Goal: Task Accomplishment & Management: Use online tool/utility

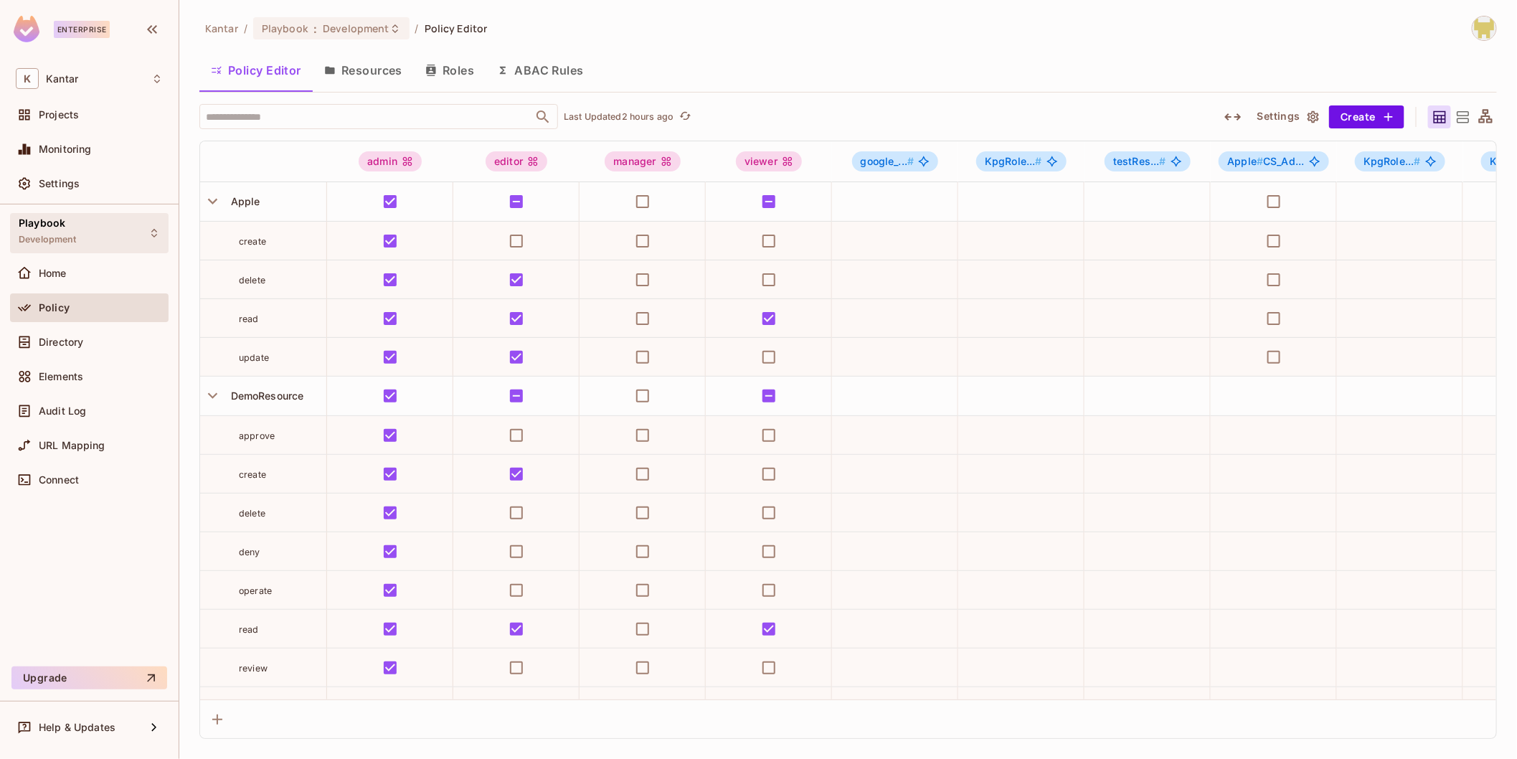
click at [57, 217] on span "Playbook" at bounding box center [42, 222] width 47 height 11
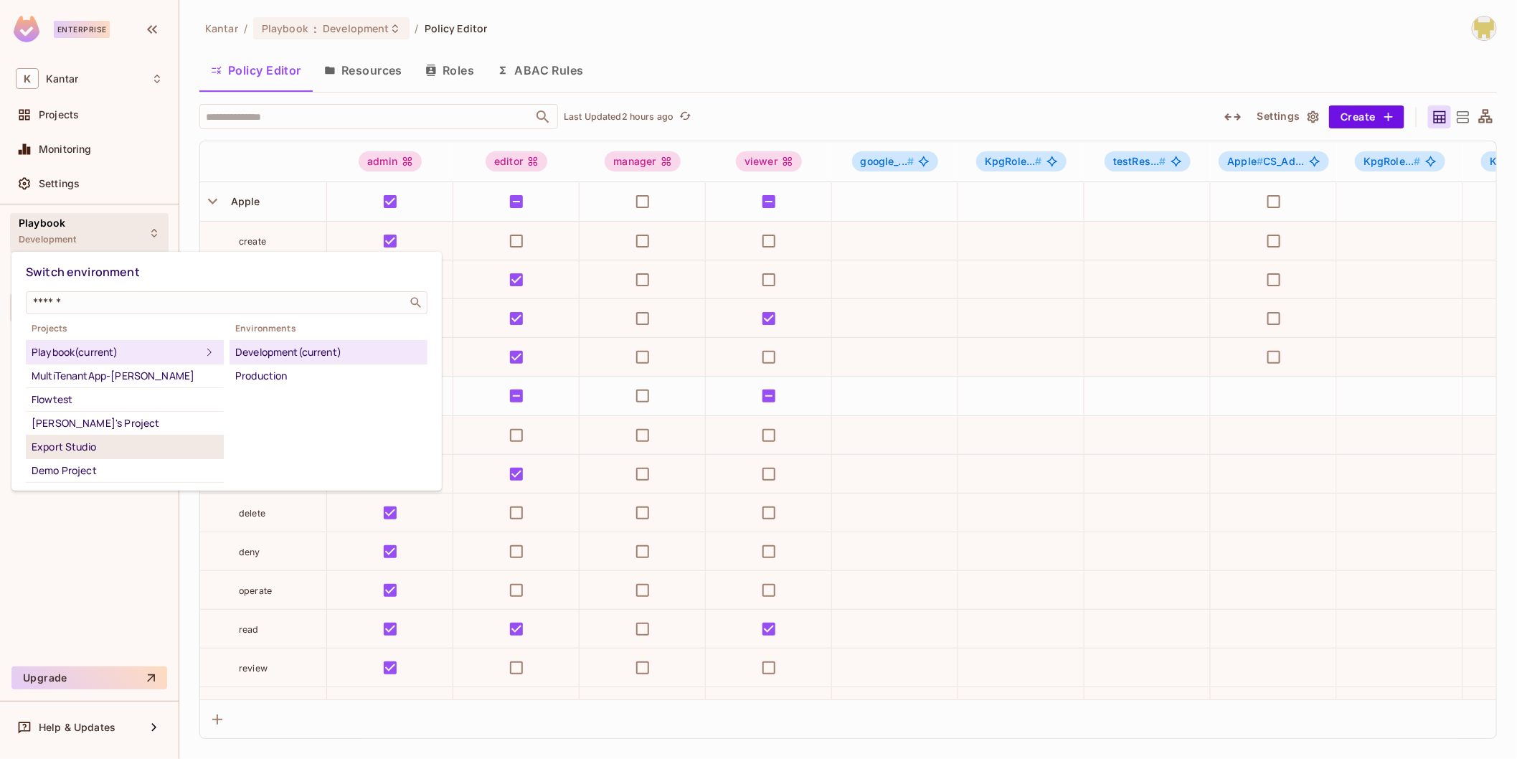
click at [109, 453] on div "Export Studio" at bounding box center [125, 446] width 187 height 17
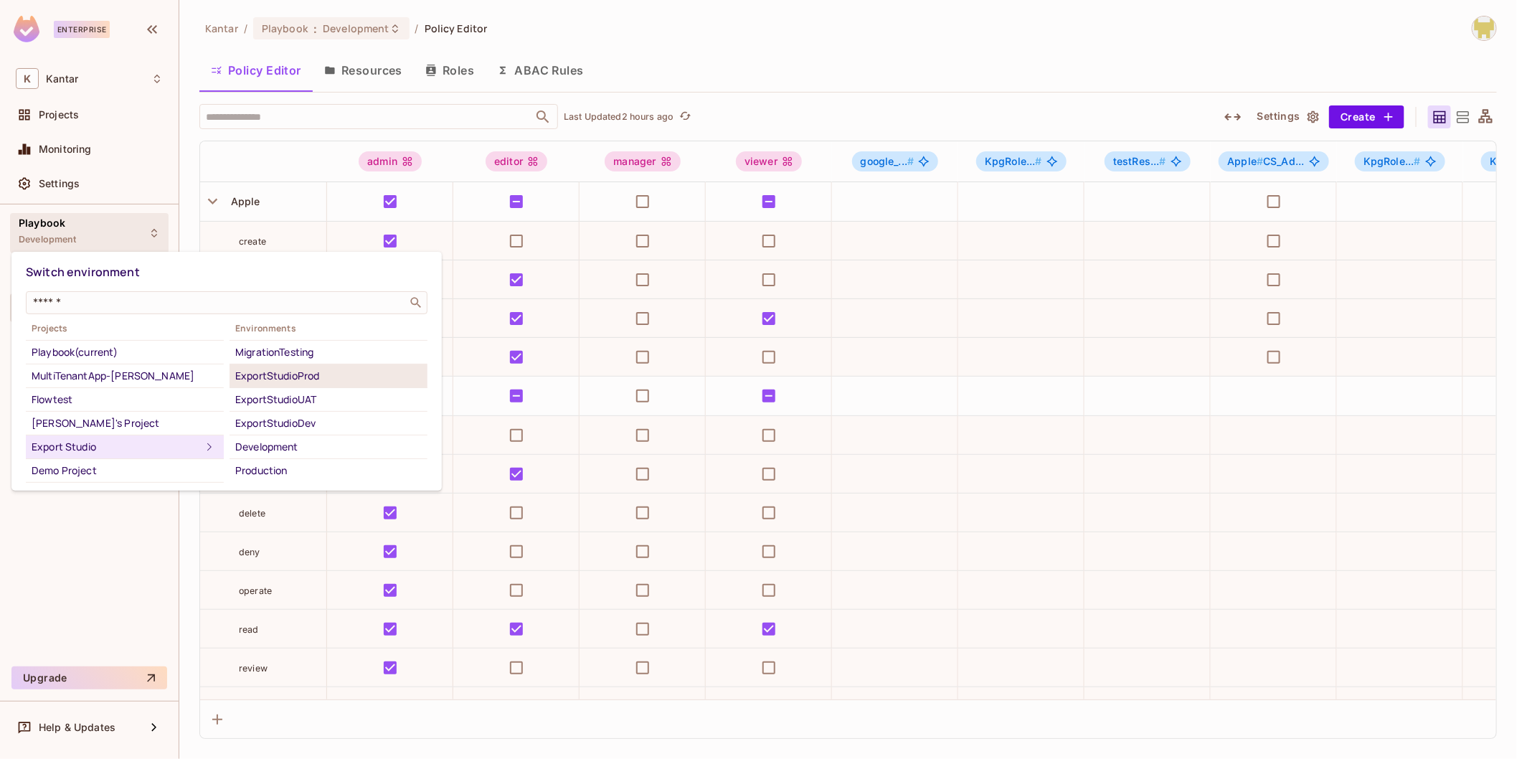
click at [314, 382] on div "ExportStudioProd" at bounding box center [328, 375] width 187 height 17
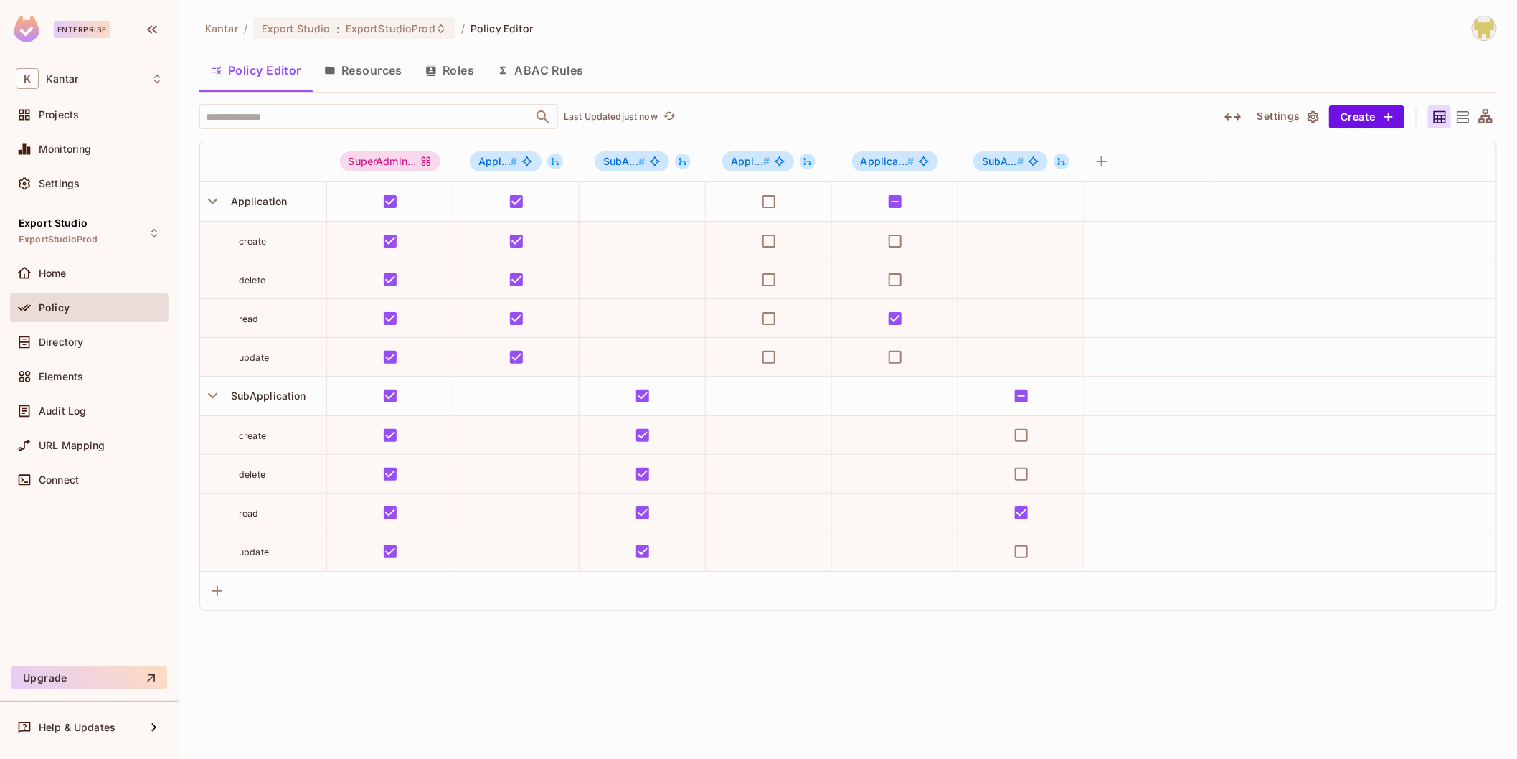
click at [346, 73] on button "Resources" at bounding box center [363, 70] width 101 height 36
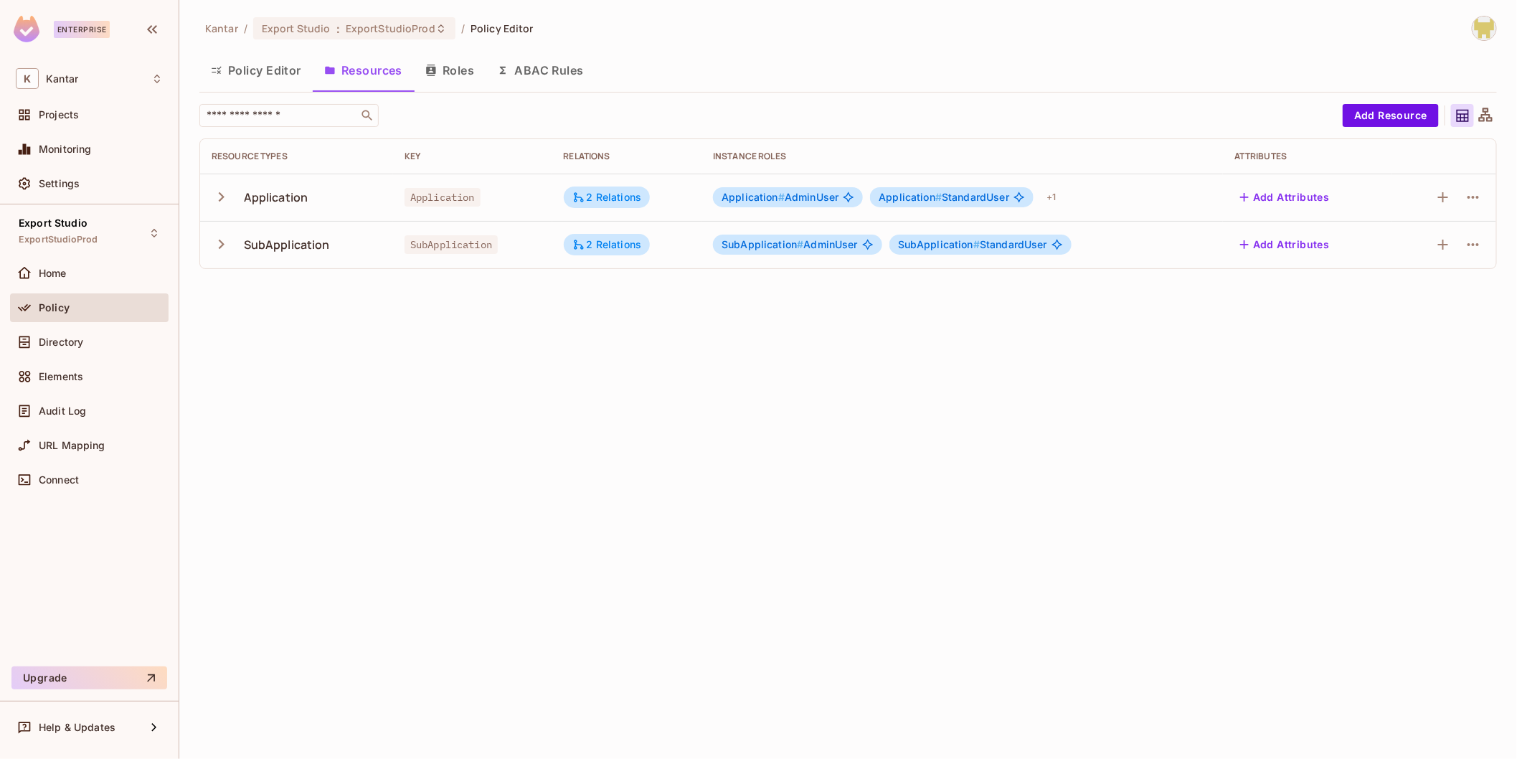
click at [464, 68] on button "Roles" at bounding box center [450, 70] width 72 height 36
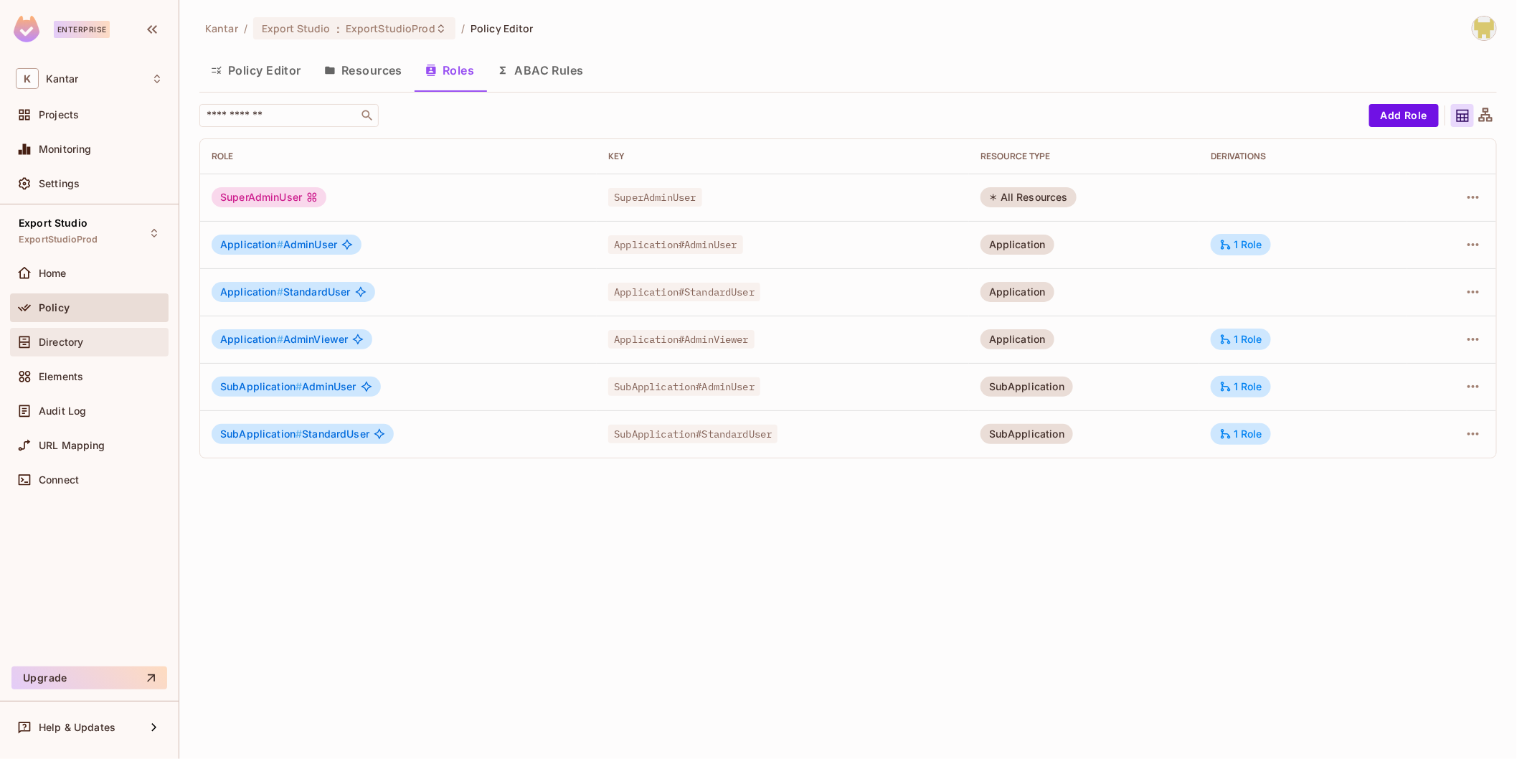
click at [103, 341] on div "Directory" at bounding box center [101, 341] width 124 height 11
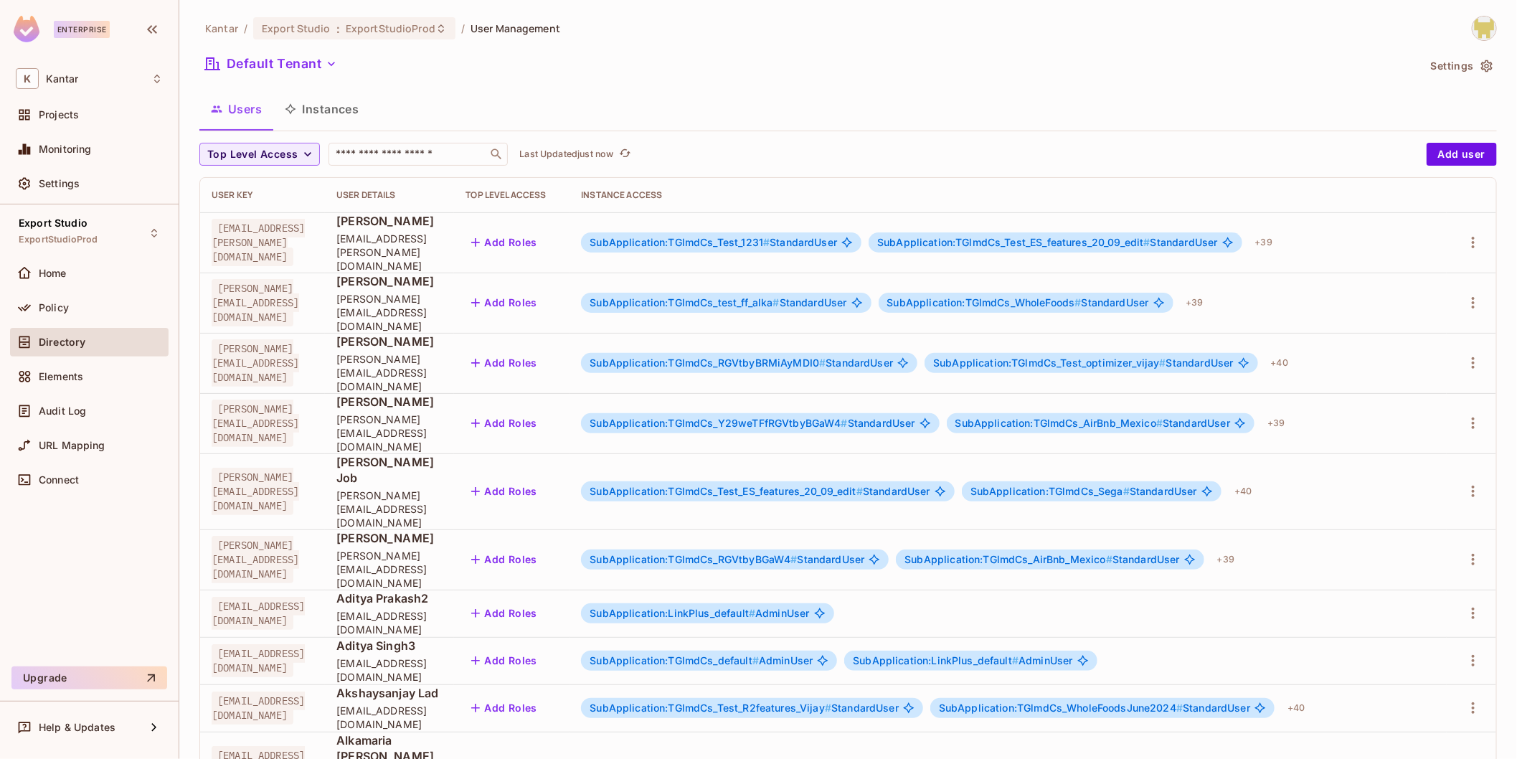
click at [338, 100] on button "Instances" at bounding box center [321, 109] width 97 height 36
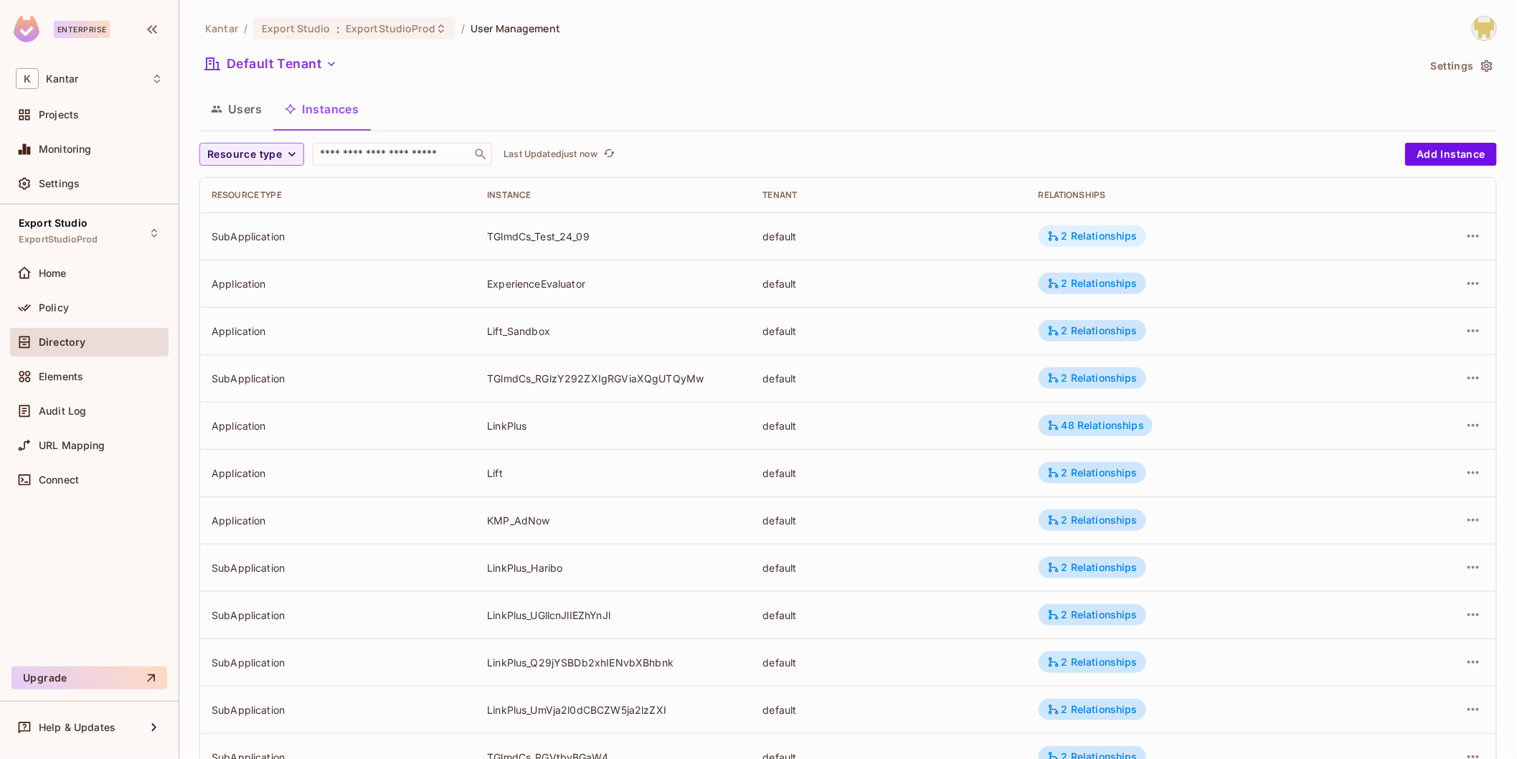
click at [1058, 240] on div "2 Relationships" at bounding box center [1092, 236] width 90 height 13
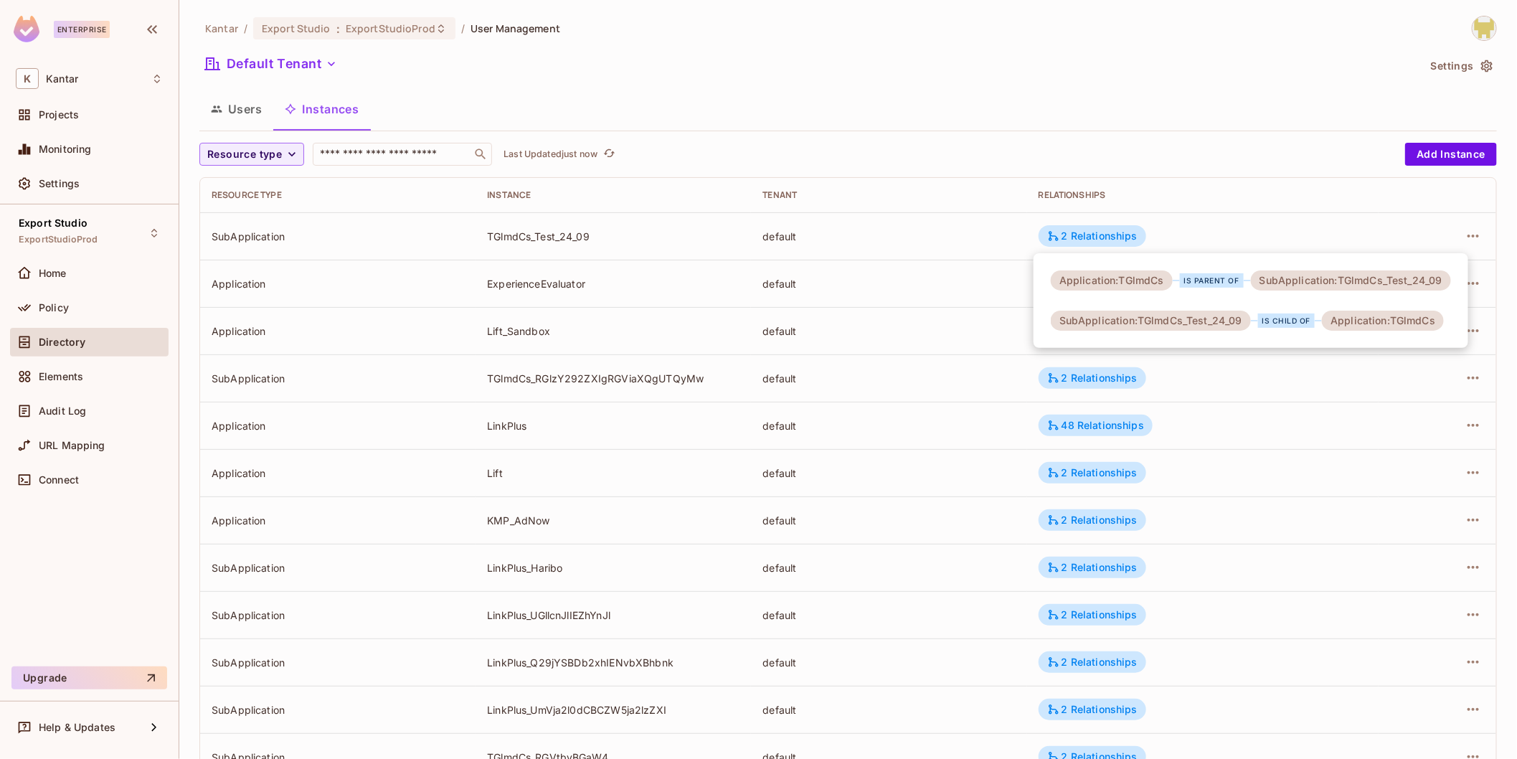
click at [1218, 433] on div at bounding box center [758, 379] width 1517 height 759
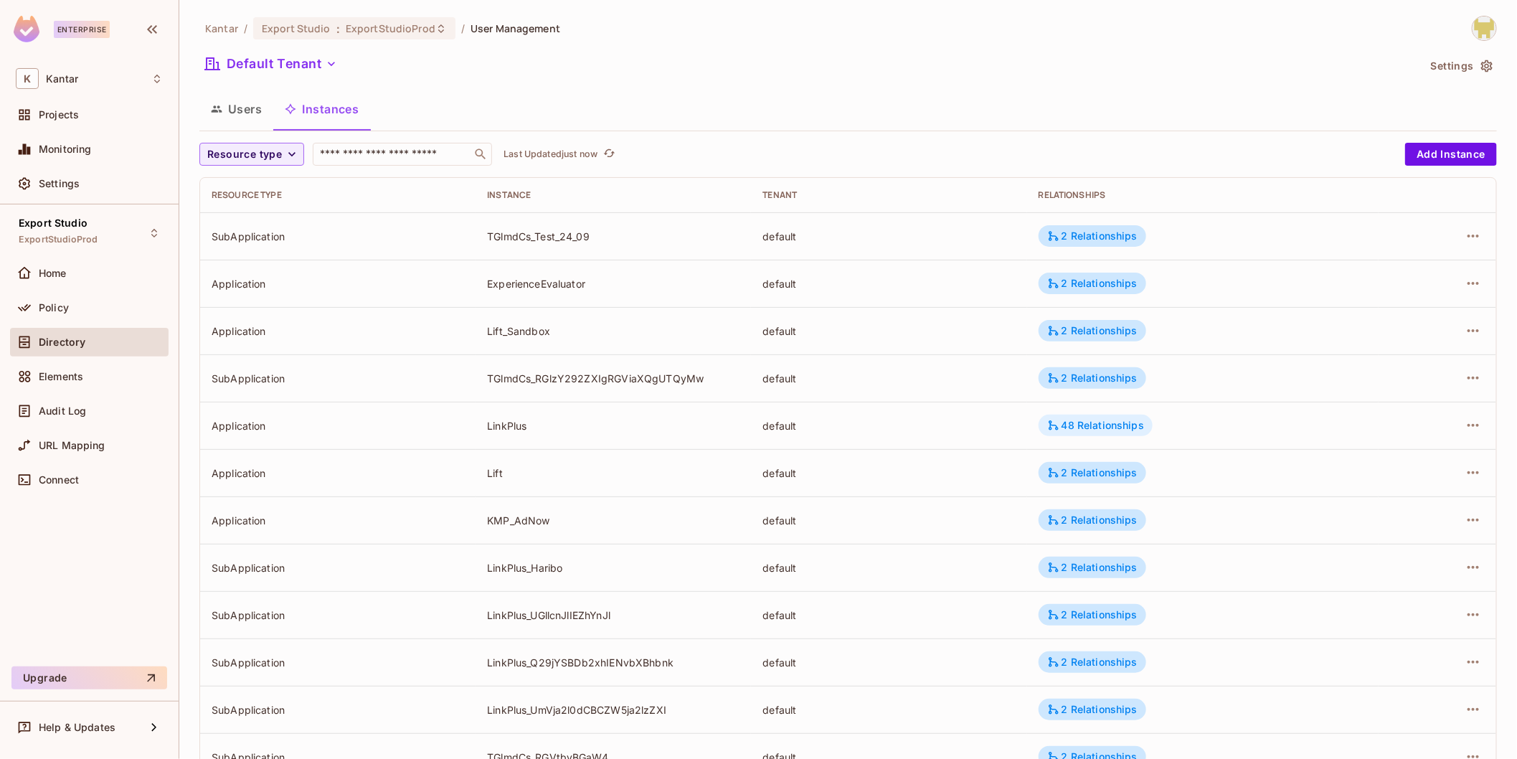
click at [1101, 432] on div "48 Relationships" at bounding box center [1096, 426] width 114 height 22
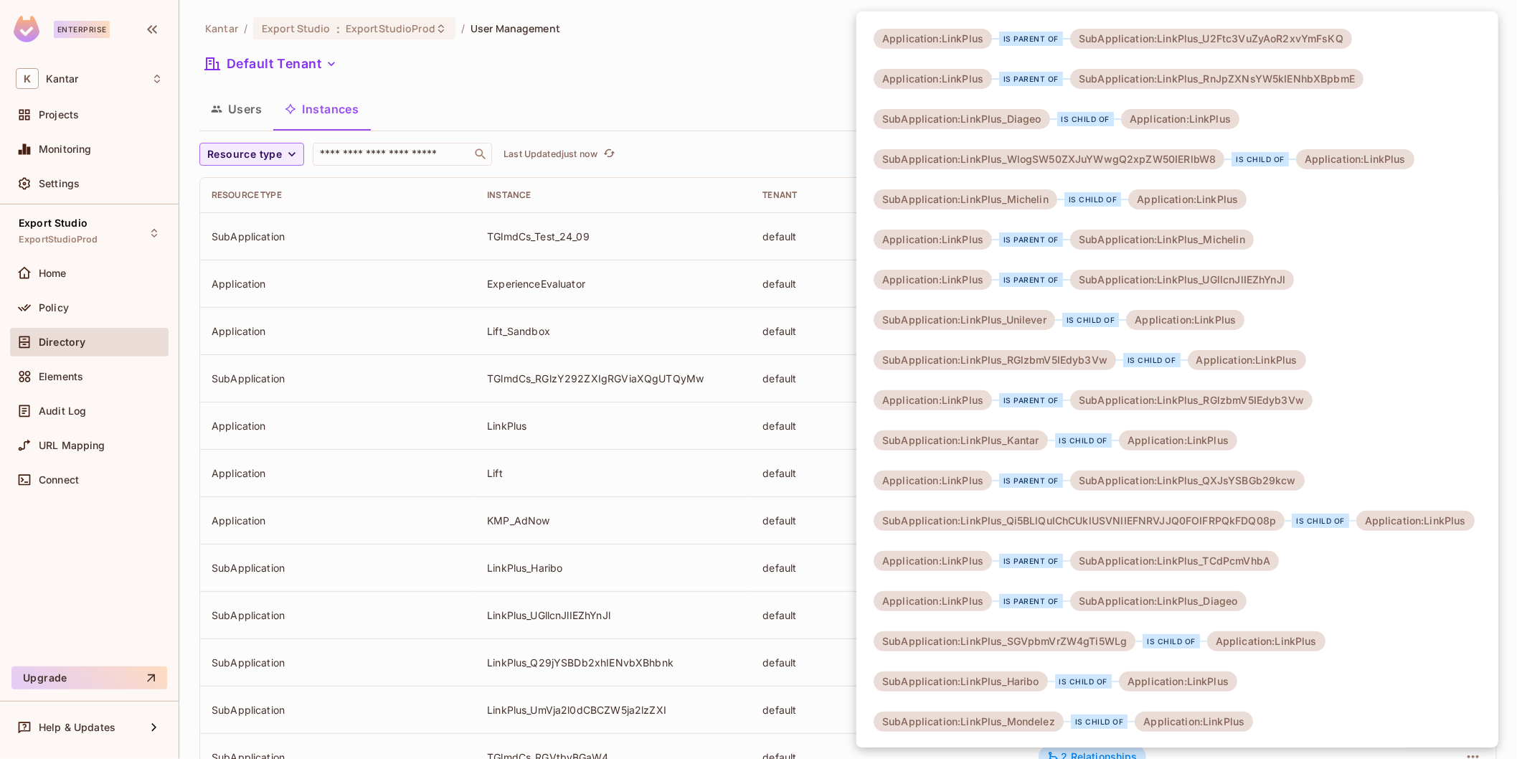
click at [752, 130] on div at bounding box center [758, 379] width 1517 height 759
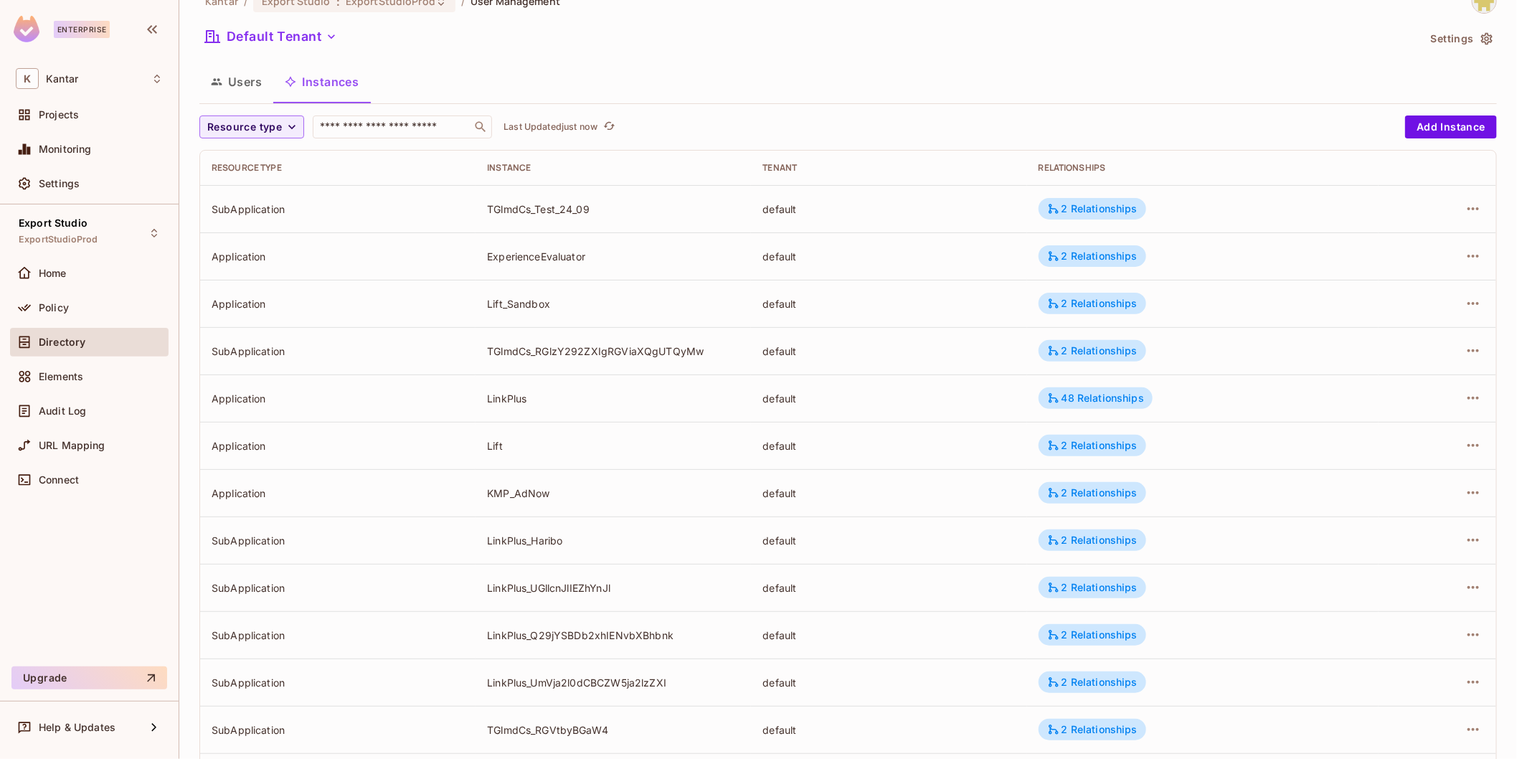
scroll to position [19, 0]
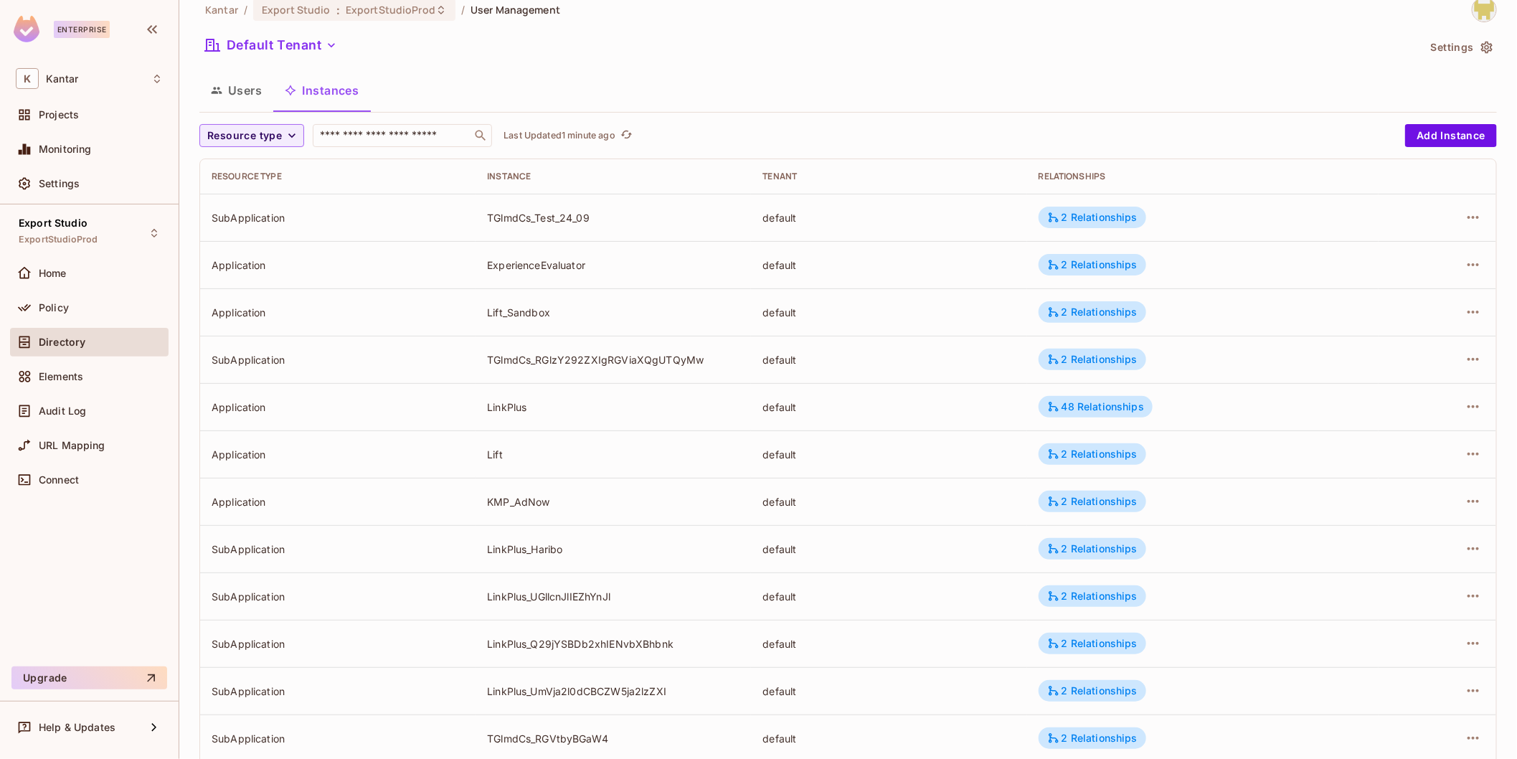
click at [766, 18] on div "Kantar / Export Studio : ExportStudioProd / User Management" at bounding box center [848, 9] width 1298 height 25
